Goal: Information Seeking & Learning: Learn about a topic

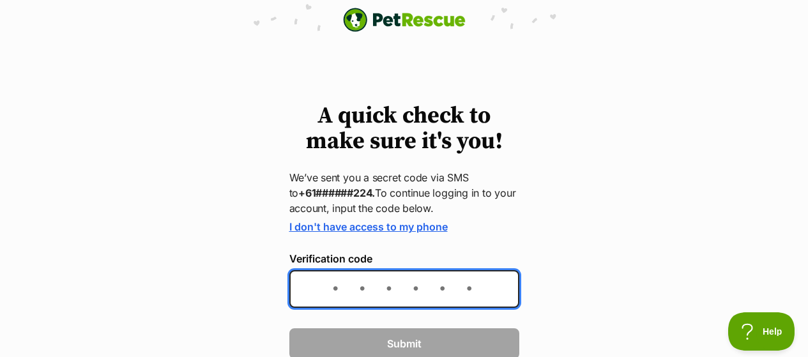
click at [387, 283] on input "Verification code" at bounding box center [404, 289] width 230 height 38
type input "428264"
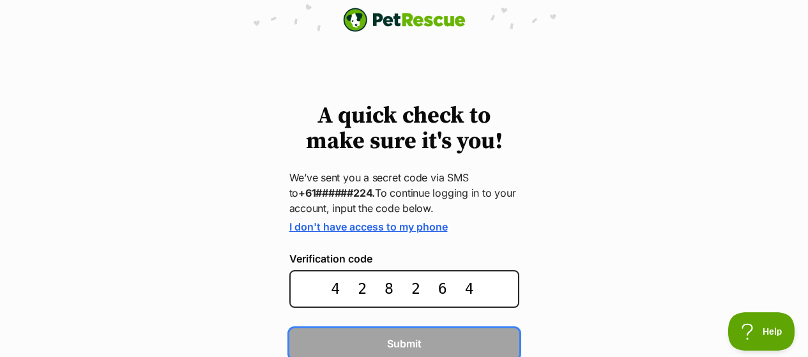
scroll to position [2, 0]
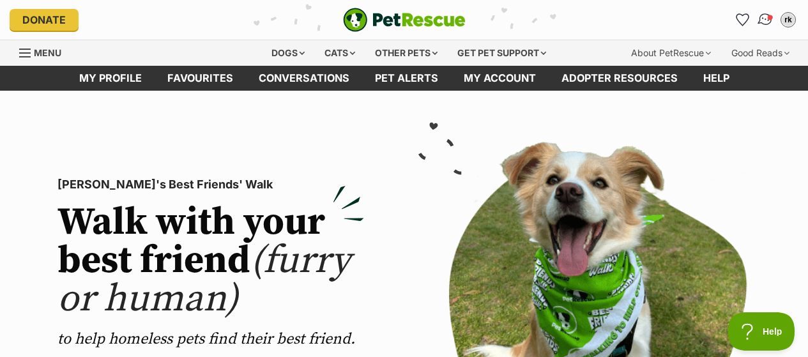
click at [766, 19] on img "Conversations" at bounding box center [765, 19] width 17 height 17
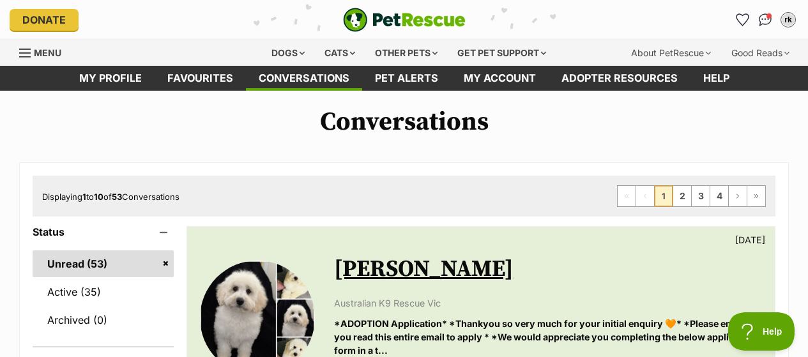
drag, startPoint x: 810, startPoint y: 24, endPoint x: 817, endPoint y: -50, distance: 74.4
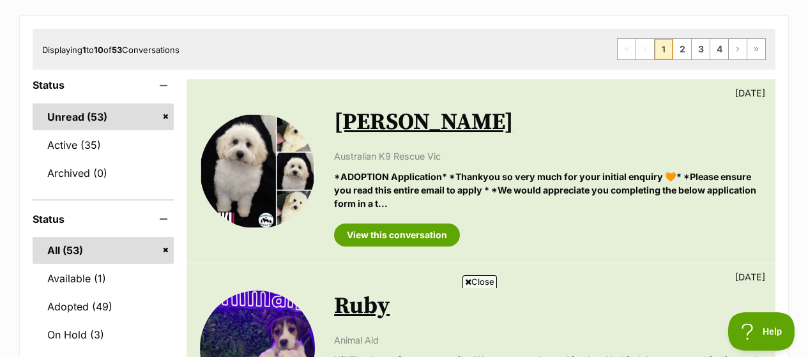
scroll to position [173, 0]
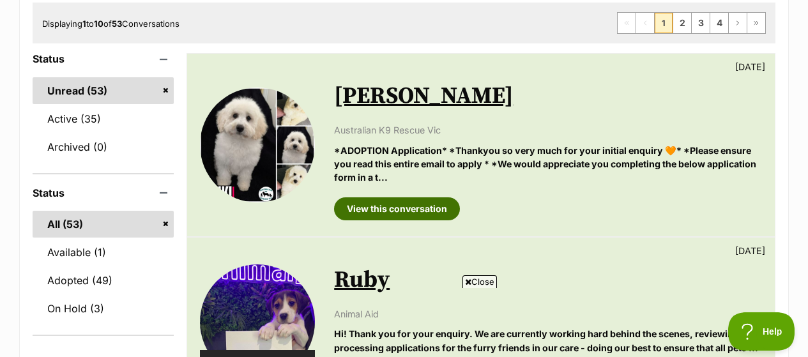
click at [406, 208] on link "View this conversation" at bounding box center [397, 208] width 126 height 23
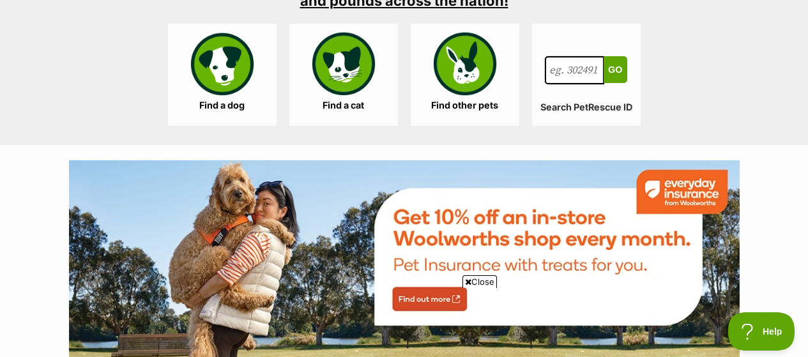
scroll to position [1182, 0]
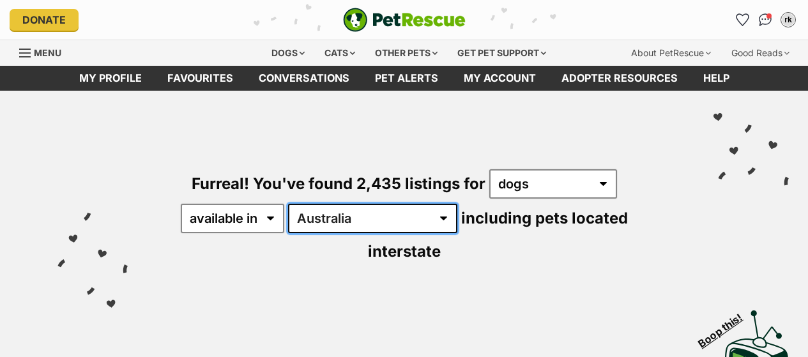
click at [369, 219] on select "Australia ACT NSW NT QLD SA TAS VIC WA" at bounding box center [372, 218] width 169 height 29
select select "VIC"
click at [290, 204] on select "Australia ACT NSW NT QLD SA TAS VIC WA" at bounding box center [372, 218] width 169 height 29
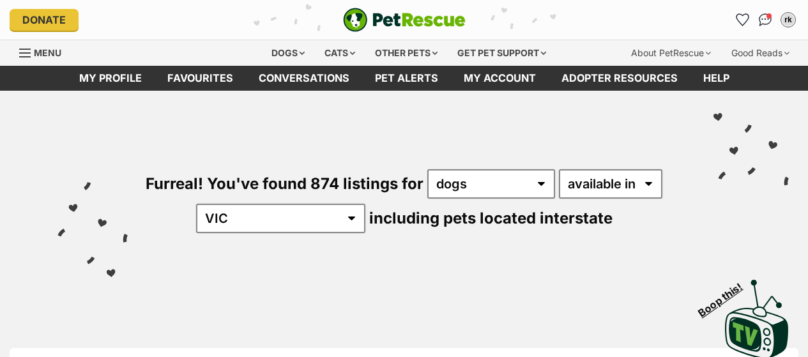
scroll to position [152, 0]
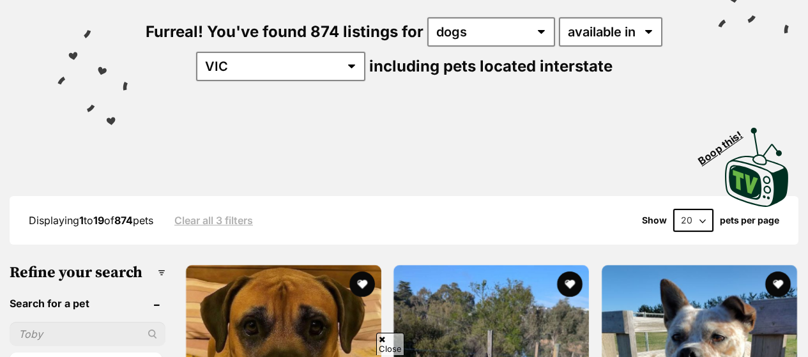
click at [700, 209] on select "20 40 60" at bounding box center [693, 220] width 40 height 23
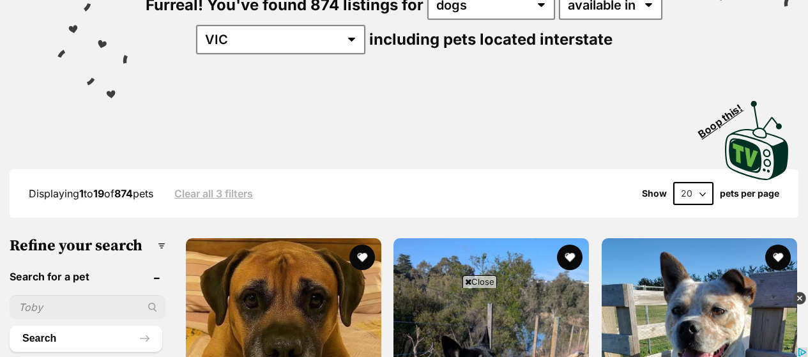
scroll to position [0, 0]
select select "60"
click at [673, 182] on select "20 40 60" at bounding box center [693, 193] width 40 height 23
